Goal: Complete application form

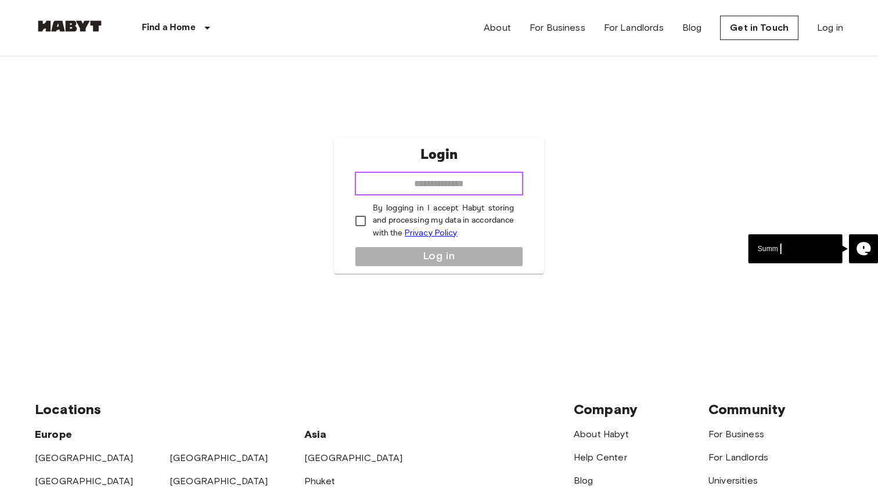
click at [394, 184] on input "email" at bounding box center [439, 183] width 169 height 23
type input "**********"
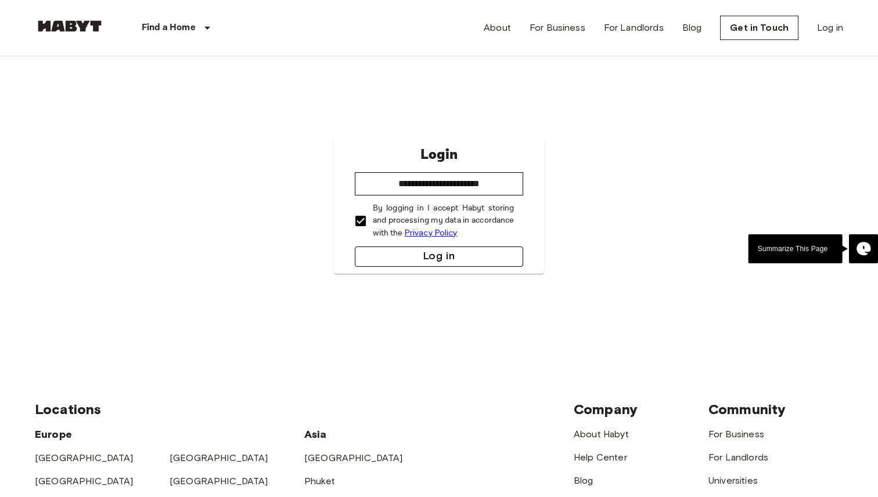
click at [401, 265] on button "Log in" at bounding box center [439, 257] width 169 height 20
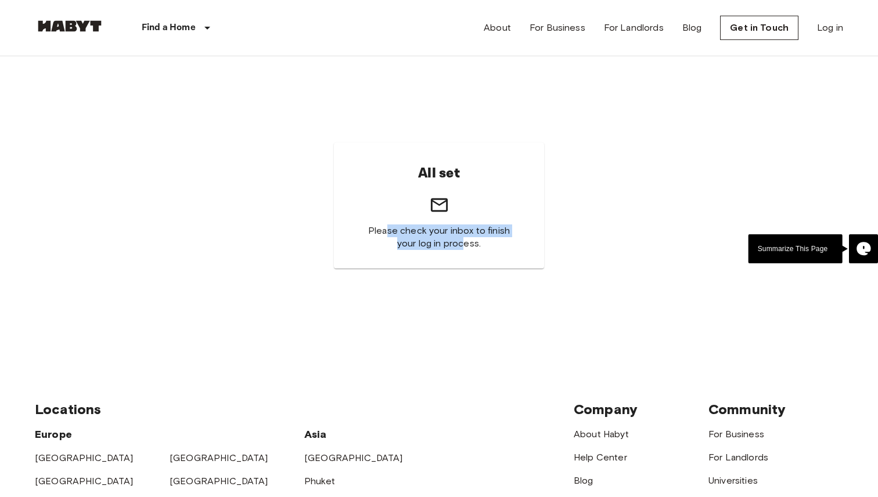
drag, startPoint x: 387, startPoint y: 229, endPoint x: 465, endPoint y: 246, distance: 80.2
click at [465, 246] on span "Please check your inbox to finish your log in process." at bounding box center [439, 238] width 155 height 26
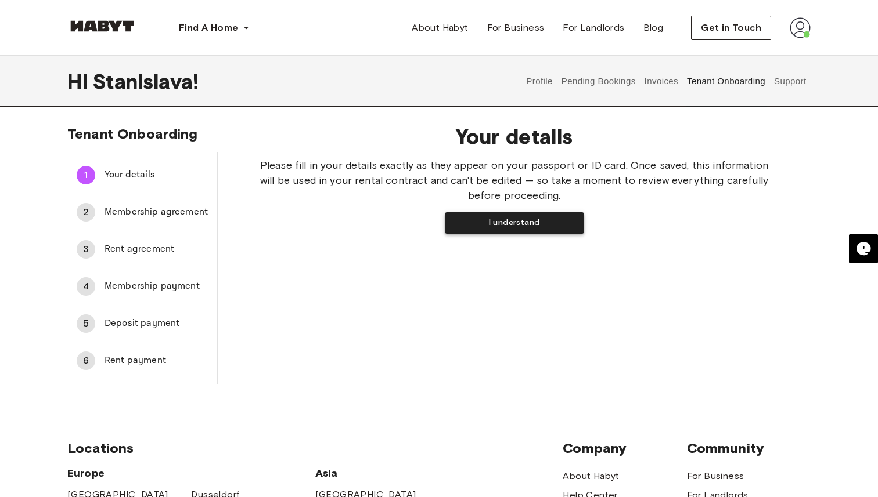
click at [496, 226] on button "I understand" at bounding box center [514, 222] width 139 height 21
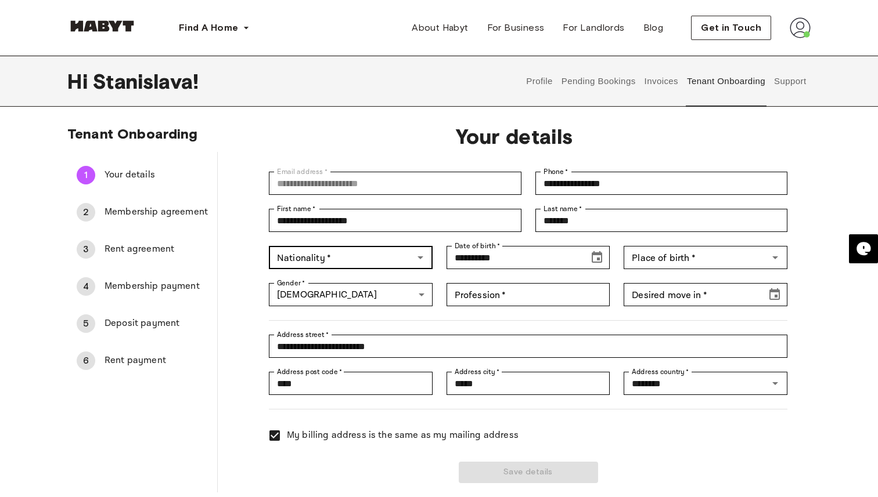
click at [417, 264] on icon "Open" at bounding box center [420, 258] width 14 height 14
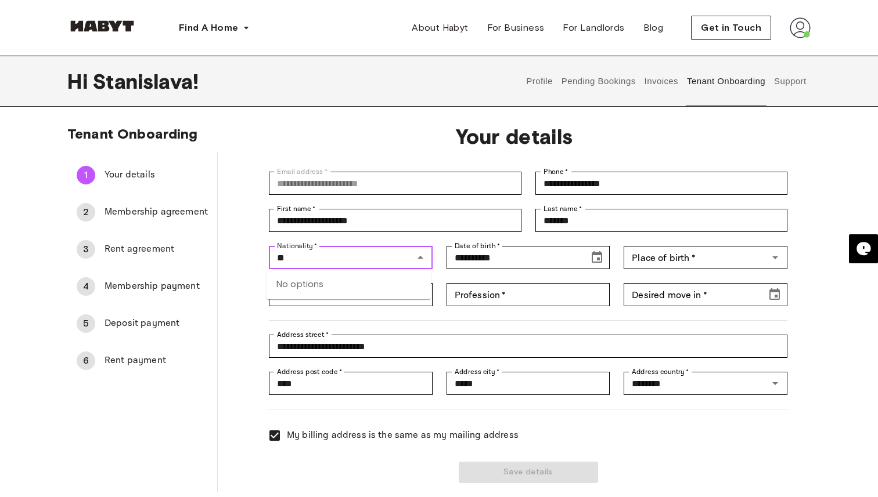
type input "*"
click at [402, 293] on li "Bulgarian" at bounding box center [348, 284] width 164 height 21
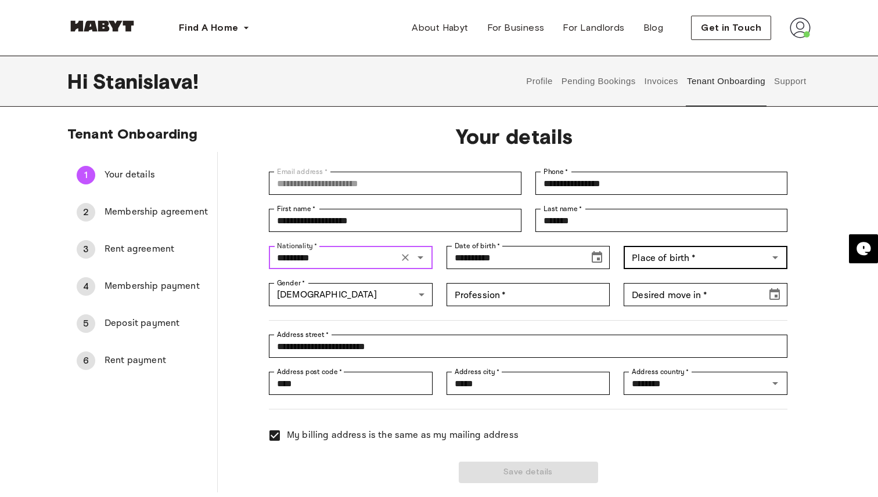
type input "*********"
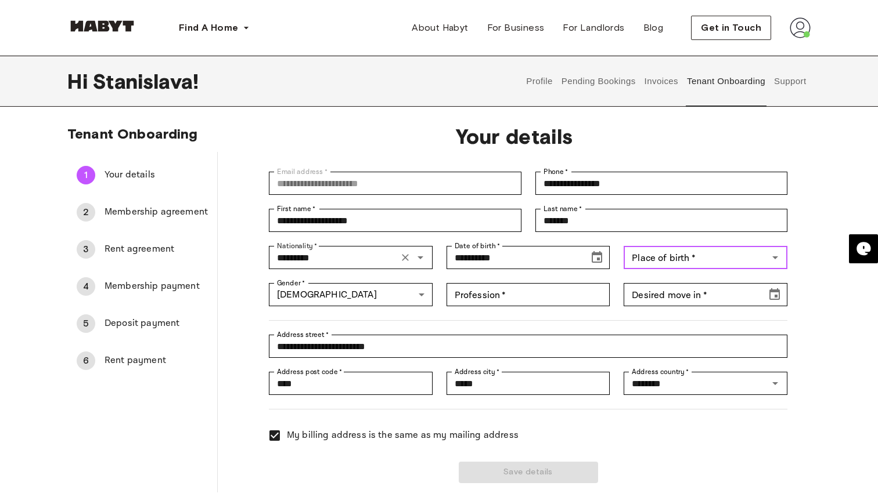
click at [666, 261] on input "Place of birth   *" at bounding box center [696, 258] width 138 height 16
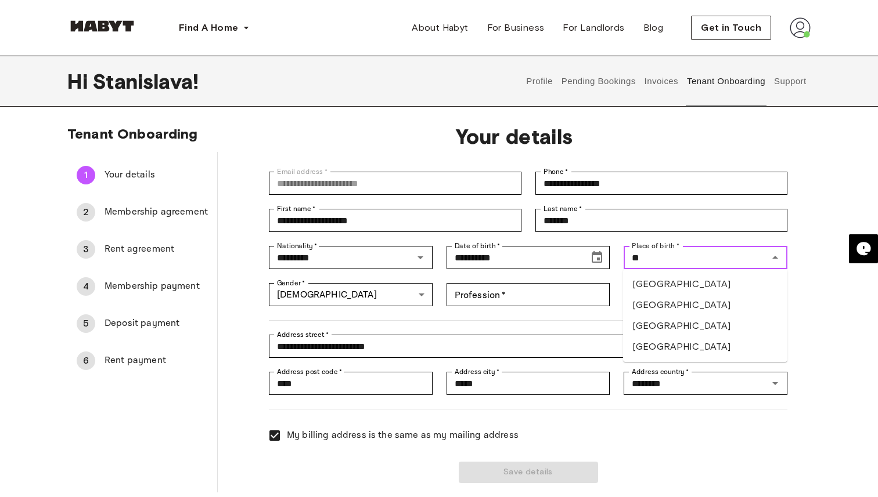
click at [648, 302] on li "Bulgaria" at bounding box center [705, 305] width 164 height 21
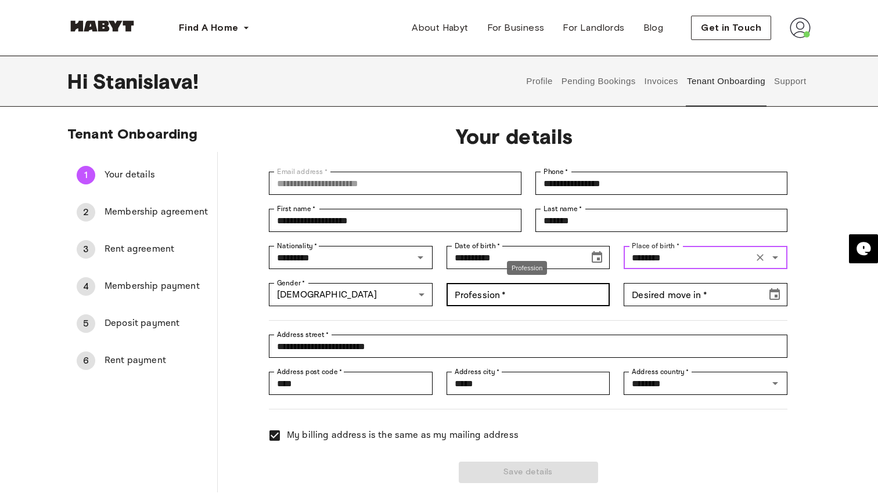
type input "********"
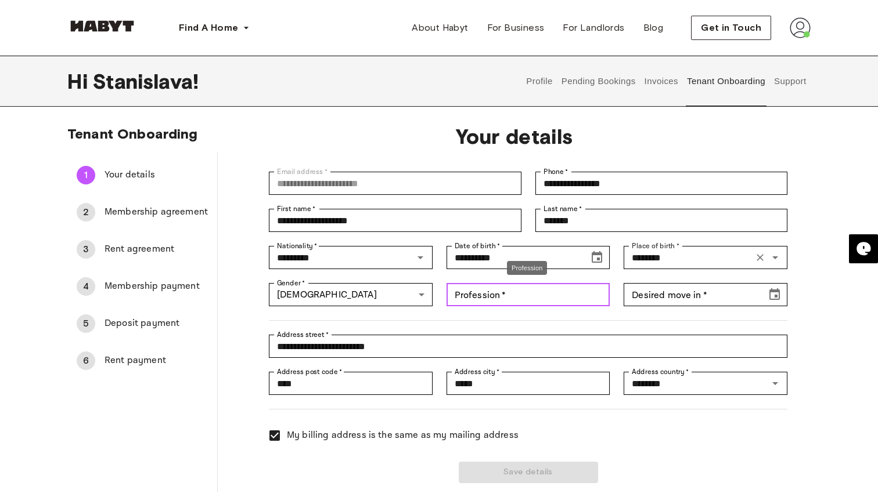
click at [514, 290] on input "Profession   *" at bounding box center [528, 294] width 164 height 23
type input "*******"
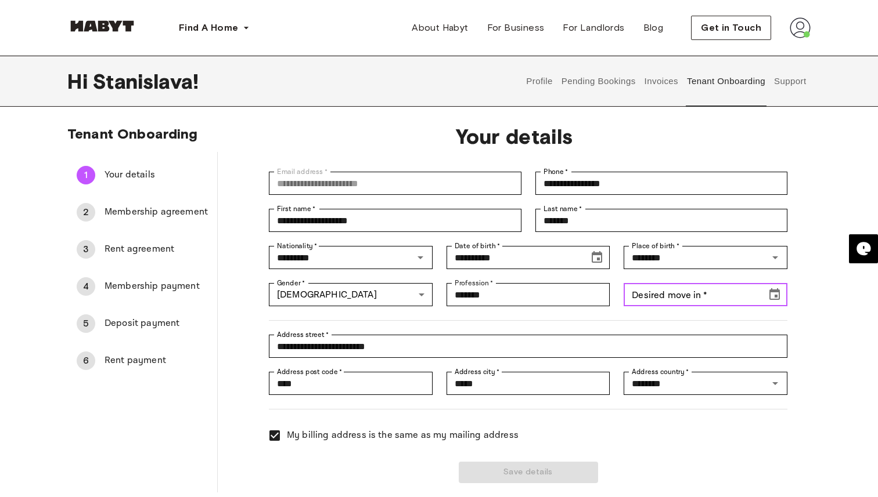
click at [632, 302] on input "Desired move in   *" at bounding box center [690, 294] width 135 height 23
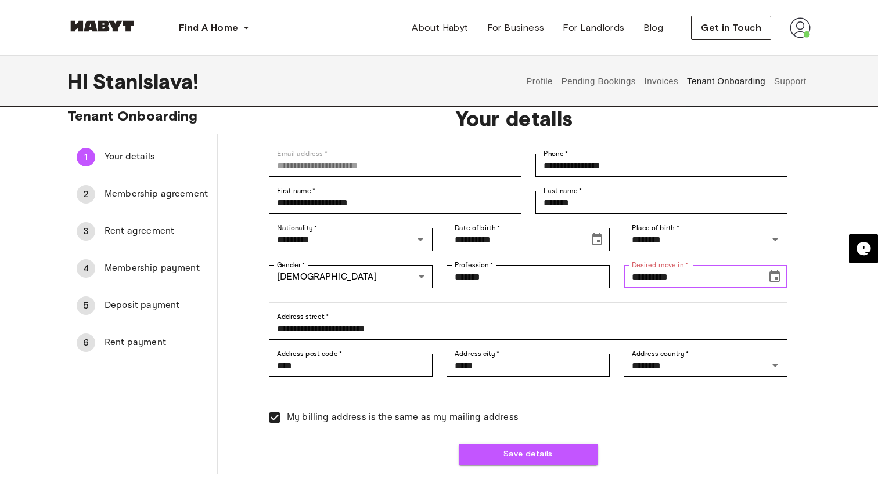
scroll to position [21, 0]
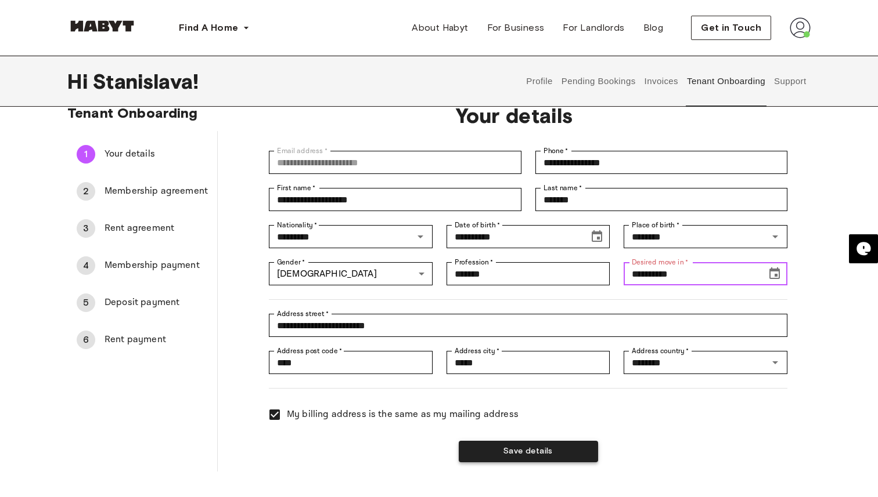
type input "**********"
click at [486, 446] on button "Save details" at bounding box center [528, 451] width 139 height 21
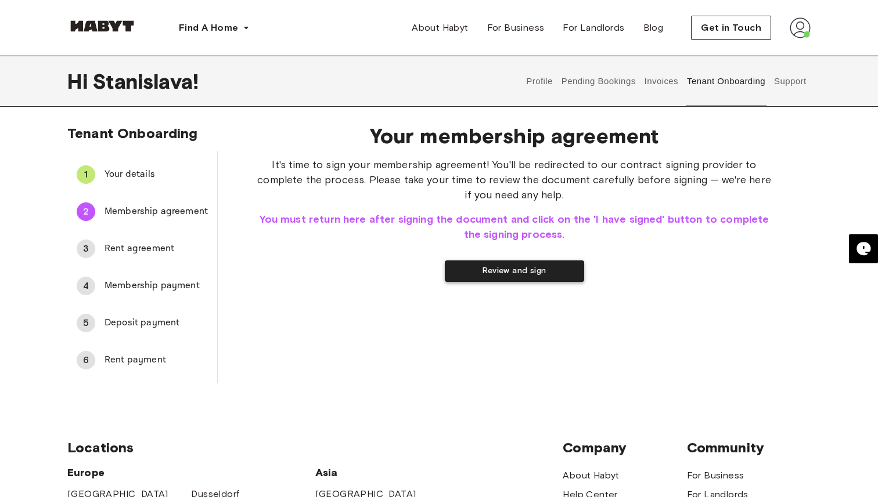
scroll to position [0, 0]
click at [486, 271] on button "Review and sign" at bounding box center [514, 271] width 139 height 21
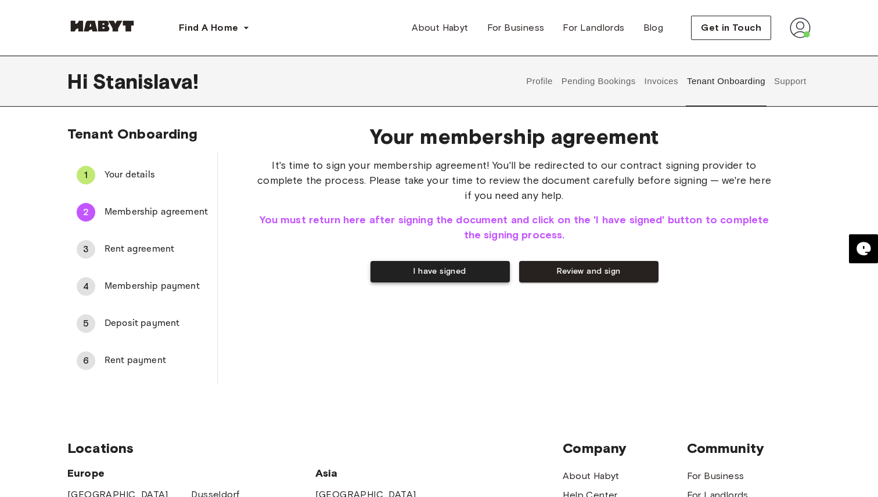
click at [467, 273] on button "I have signed" at bounding box center [439, 271] width 139 height 21
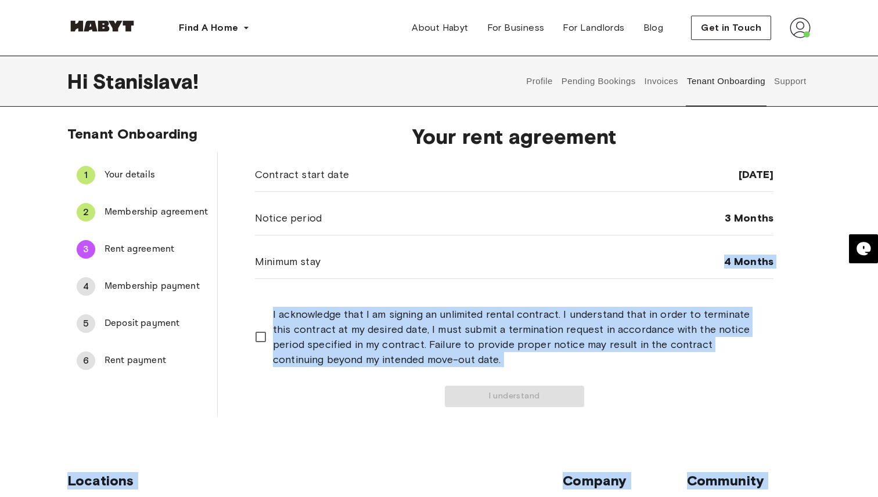
drag, startPoint x: 727, startPoint y: 258, endPoint x: 851, endPoint y: 259, distance: 124.2
click at [852, 259] on body "Find A Home Europe Amsterdam Berlin Frankfurt Hamburg Lisbon Madrid Milan Moden…" at bounding box center [439, 484] width 878 height 969
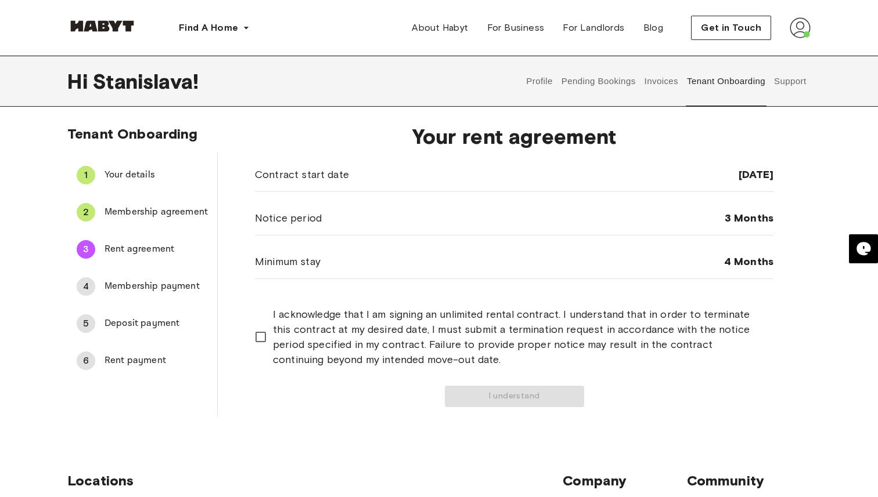
click at [785, 288] on div "Your rent agreement Contract start date 04 Nov 2025 Notice period 3 Months Mini…" at bounding box center [514, 266] width 593 height 302
drag, startPoint x: 716, startPoint y: 173, endPoint x: 791, endPoint y: 174, distance: 74.9
click at [791, 175] on div "Your rent agreement Contract start date 04 Nov 2025 Notice period 3 Months Mini…" at bounding box center [514, 266] width 593 height 302
drag, startPoint x: 727, startPoint y: 213, endPoint x: 784, endPoint y: 212, distance: 56.9
click at [784, 213] on div "Your rent agreement Contract start date 04 Nov 2025 Notice period 3 Months Mini…" at bounding box center [514, 266] width 593 height 302
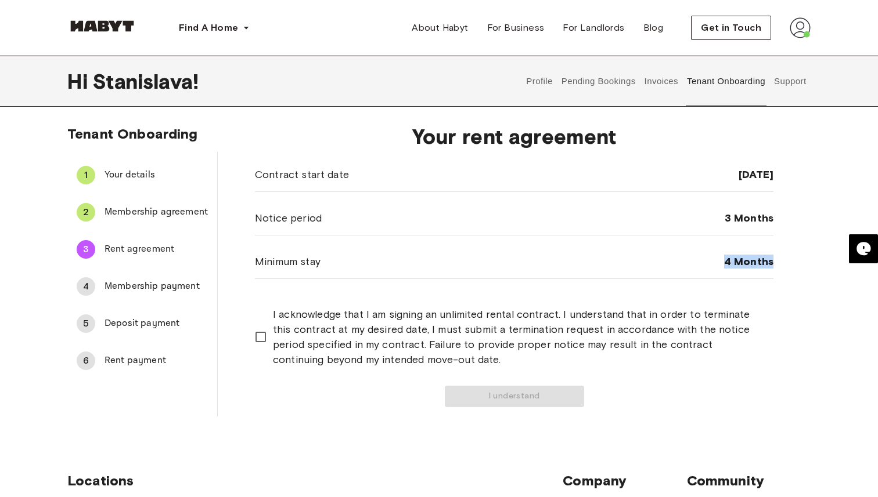
drag, startPoint x: 717, startPoint y: 263, endPoint x: 792, endPoint y: 265, distance: 74.9
click at [792, 265] on div "Your rent agreement Contract start date 04 Nov 2025 Notice period 3 Months Mini…" at bounding box center [514, 266] width 593 height 302
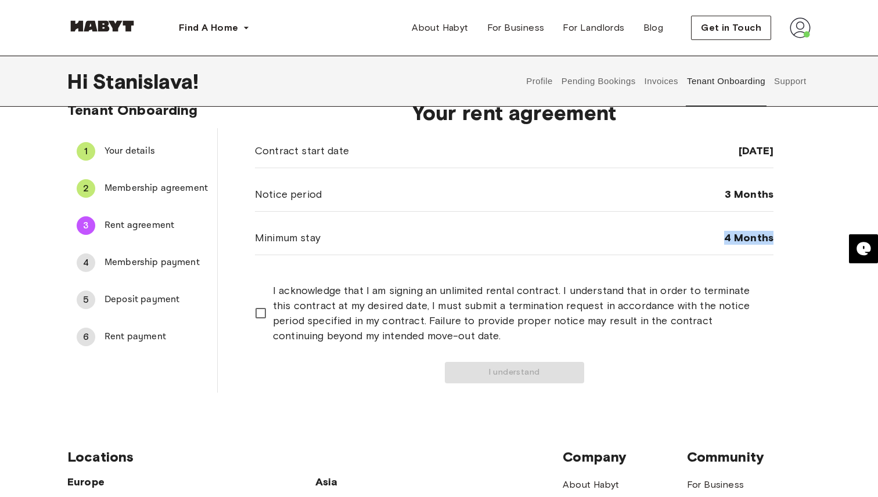
scroll to position [25, 0]
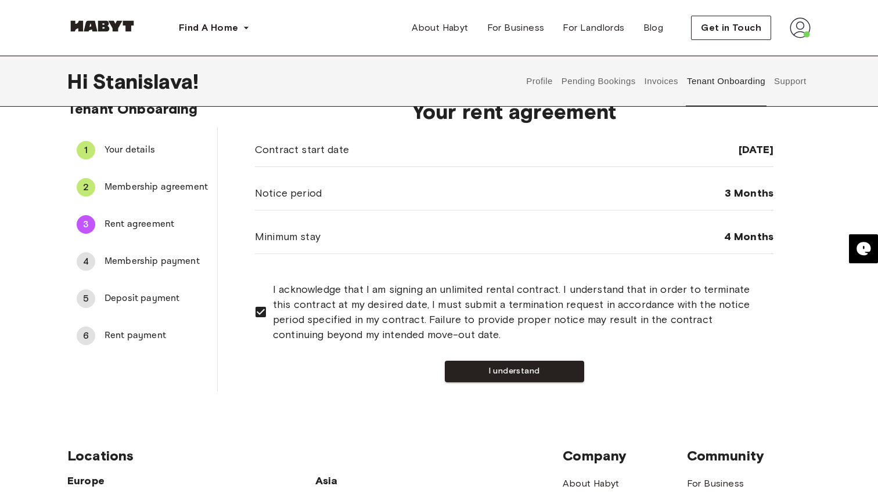
click at [612, 275] on div "Contract start date 04 Nov 2025 Notice period 3 Months Minimum stay 4 Months I …" at bounding box center [514, 258] width 518 height 250
click at [565, 372] on button "I understand" at bounding box center [514, 371] width 139 height 21
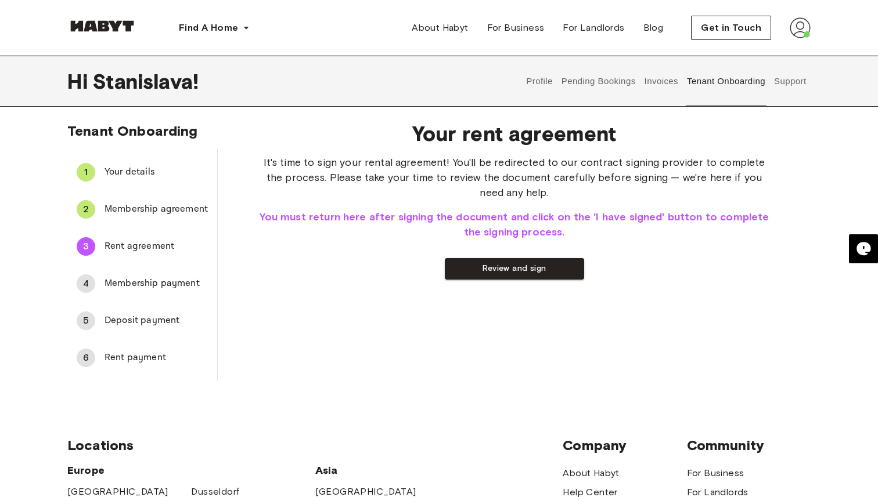
scroll to position [0, 0]
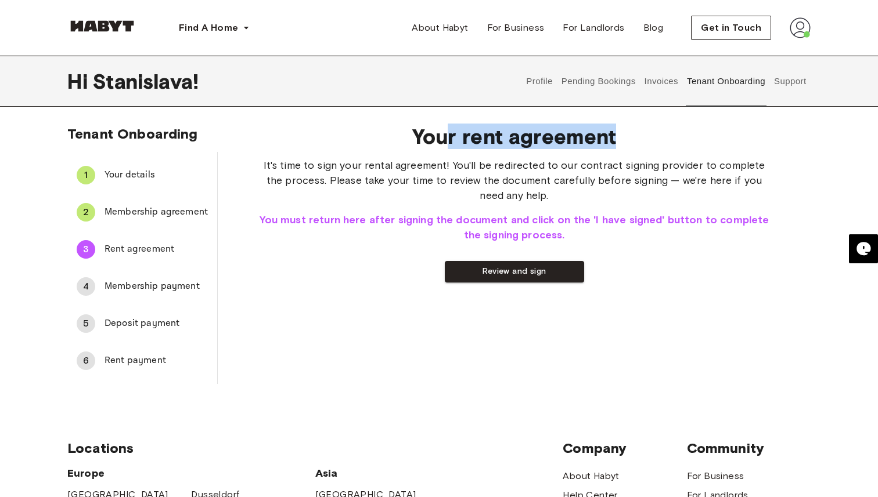
drag, startPoint x: 445, startPoint y: 132, endPoint x: 619, endPoint y: 140, distance: 173.8
click at [620, 140] on span "Your rent agreement" at bounding box center [514, 136] width 518 height 24
click at [521, 271] on button "Review and sign" at bounding box center [514, 271] width 139 height 21
